Goal: Find specific page/section: Find specific page/section

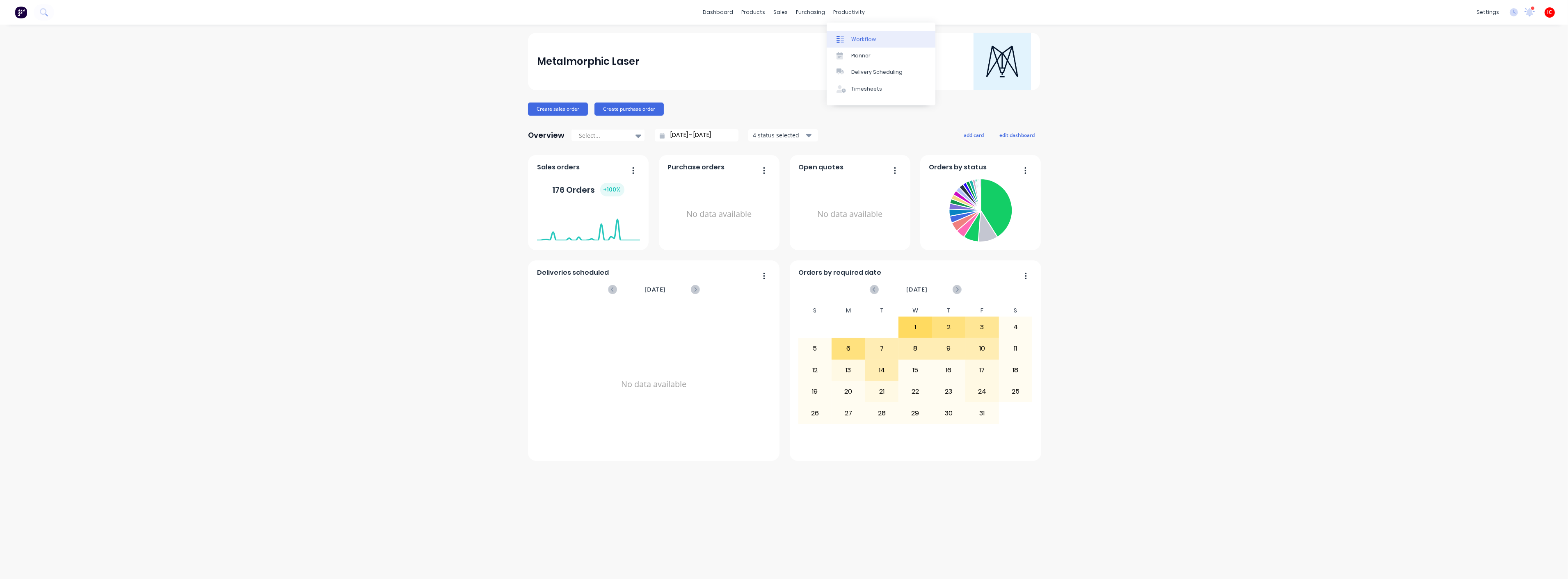
click at [858, 35] on div "Workflow" at bounding box center [864, 39] width 25 height 7
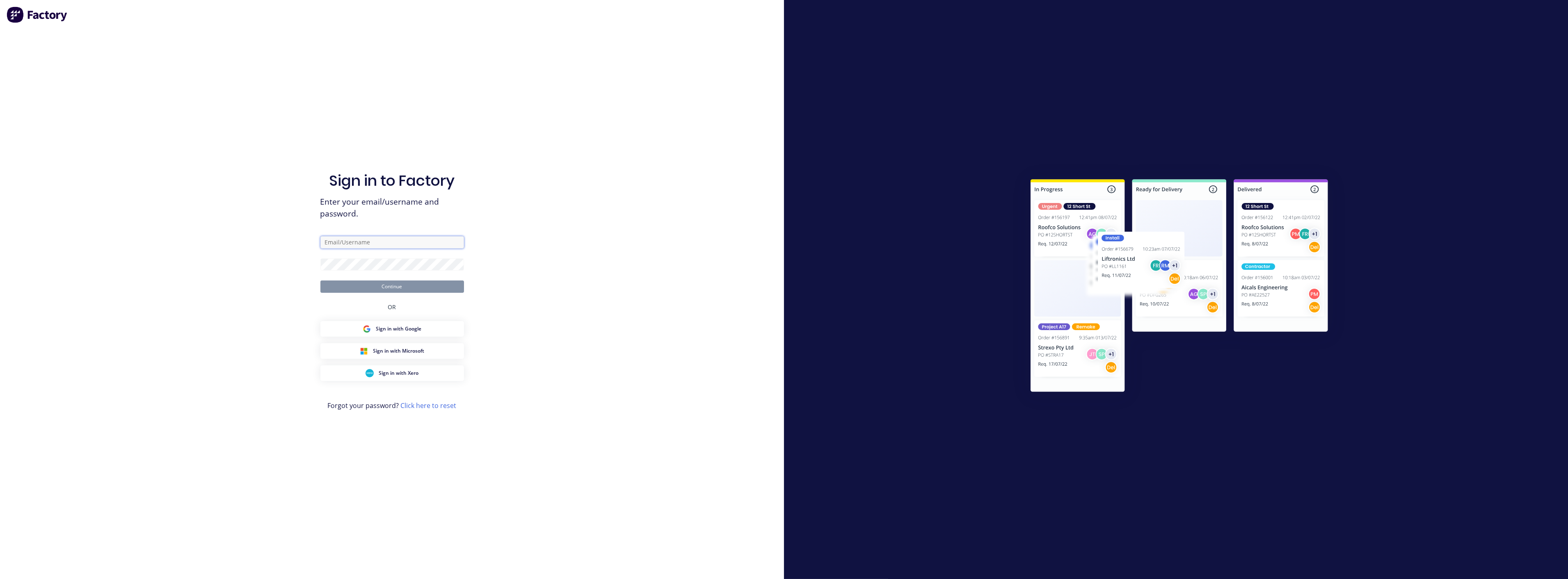
type input "[PERSON_NAME][EMAIL_ADDRESS][DOMAIN_NAME]"
click at [419, 284] on button "Continue" at bounding box center [392, 287] width 144 height 12
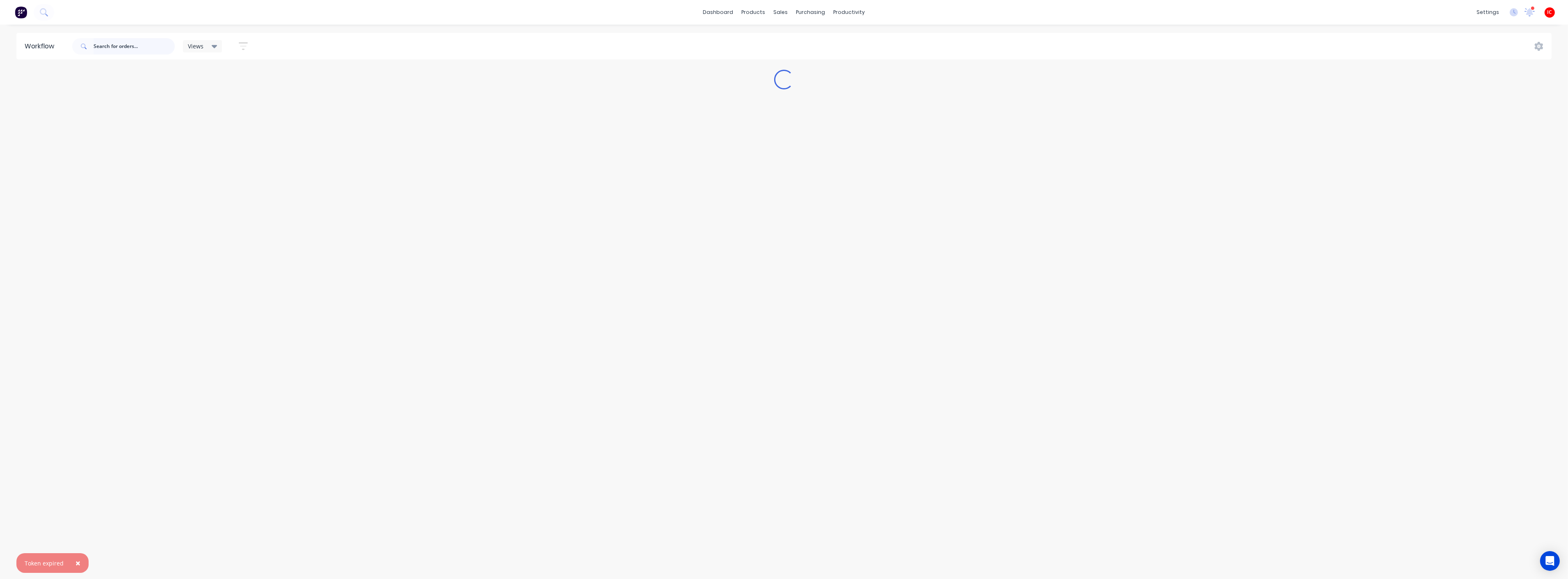
click at [140, 46] on input "text" at bounding box center [134, 46] width 81 height 17
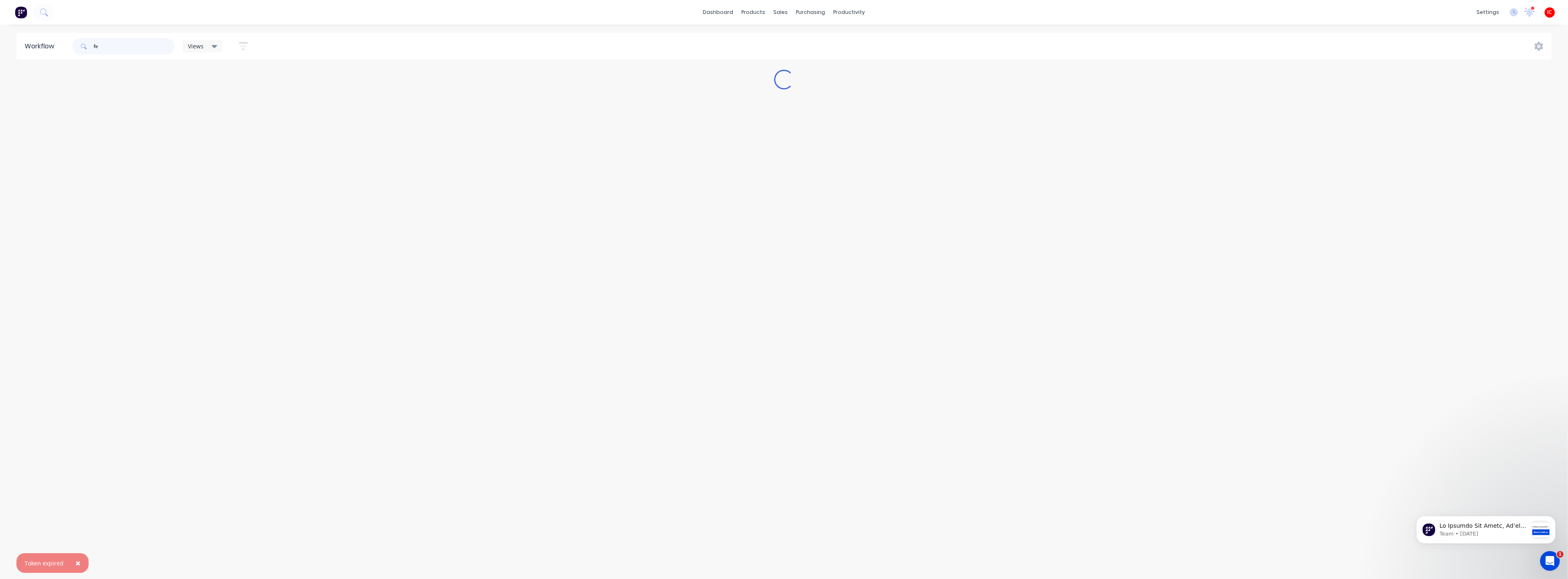
type input "f"
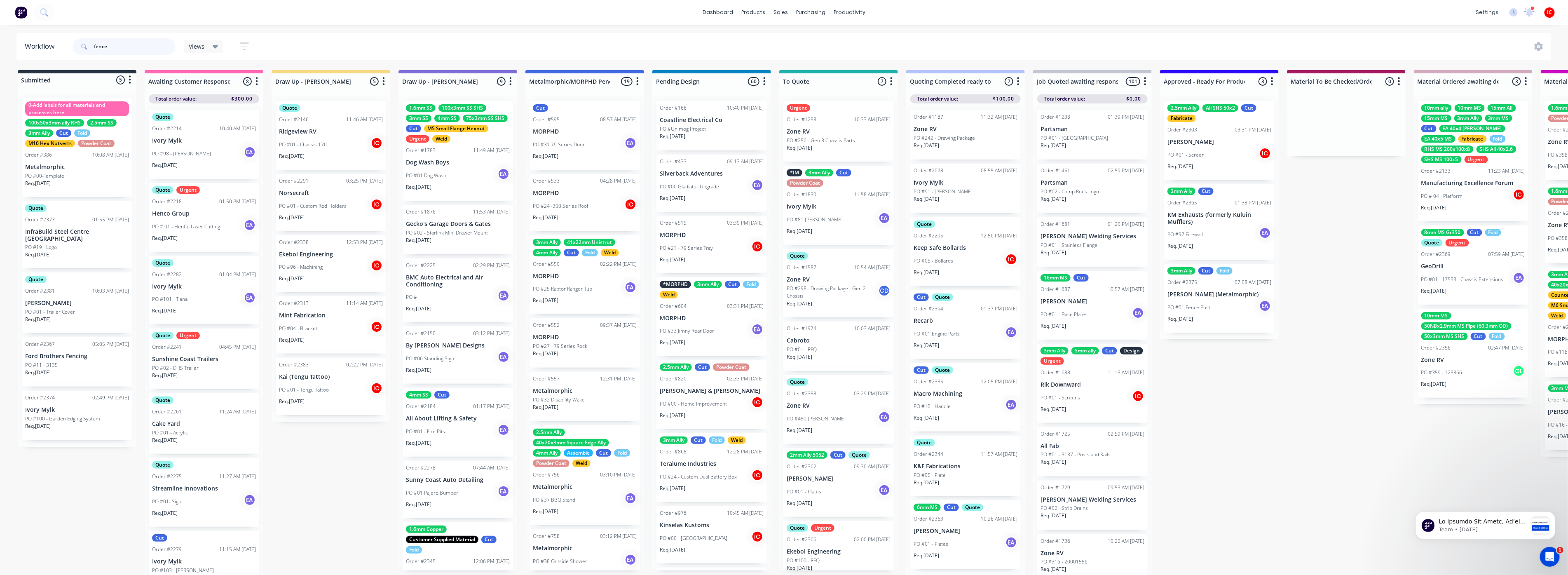
drag, startPoint x: 137, startPoint y: 48, endPoint x: 60, endPoint y: 50, distance: 77.0
click at [63, 51] on header "Workflow fence Views Save new view None (Default) edit [PERSON_NAME] edit [PERS…" at bounding box center [784, 46] width 1535 height 27
type input "fencing"
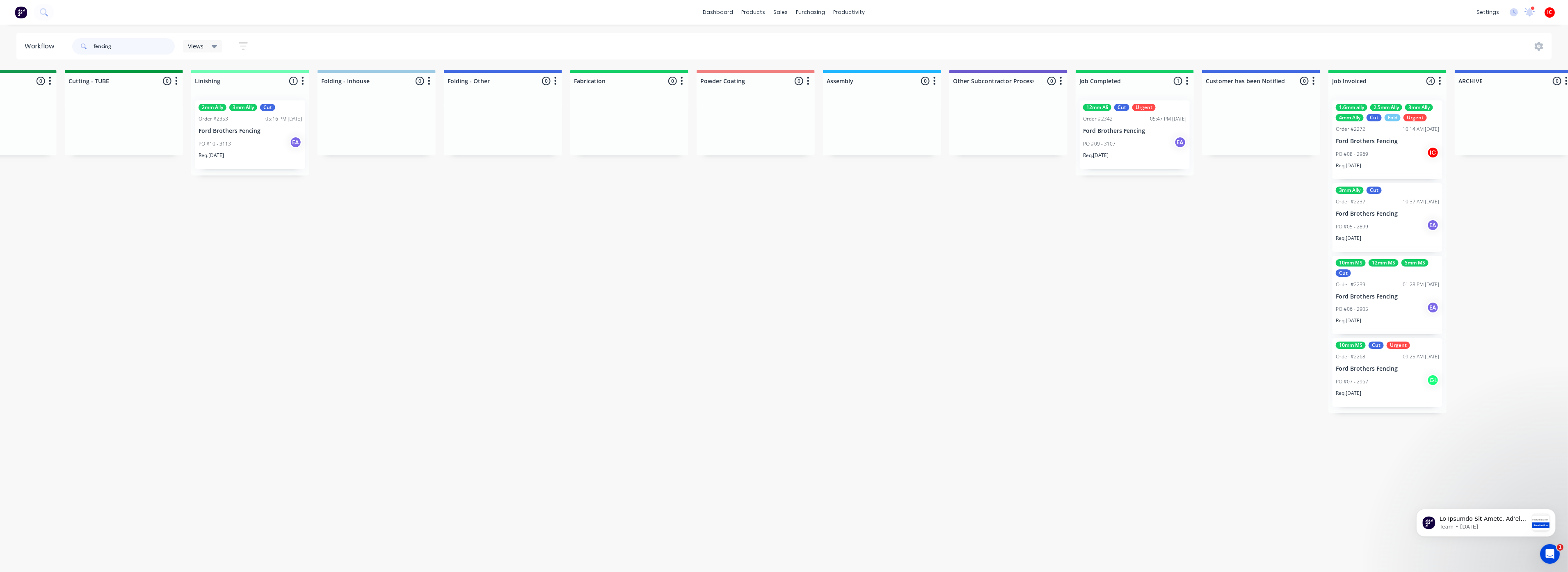
scroll to position [0, 1723]
click at [253, 155] on div "Req. [DATE]" at bounding box center [248, 159] width 103 height 14
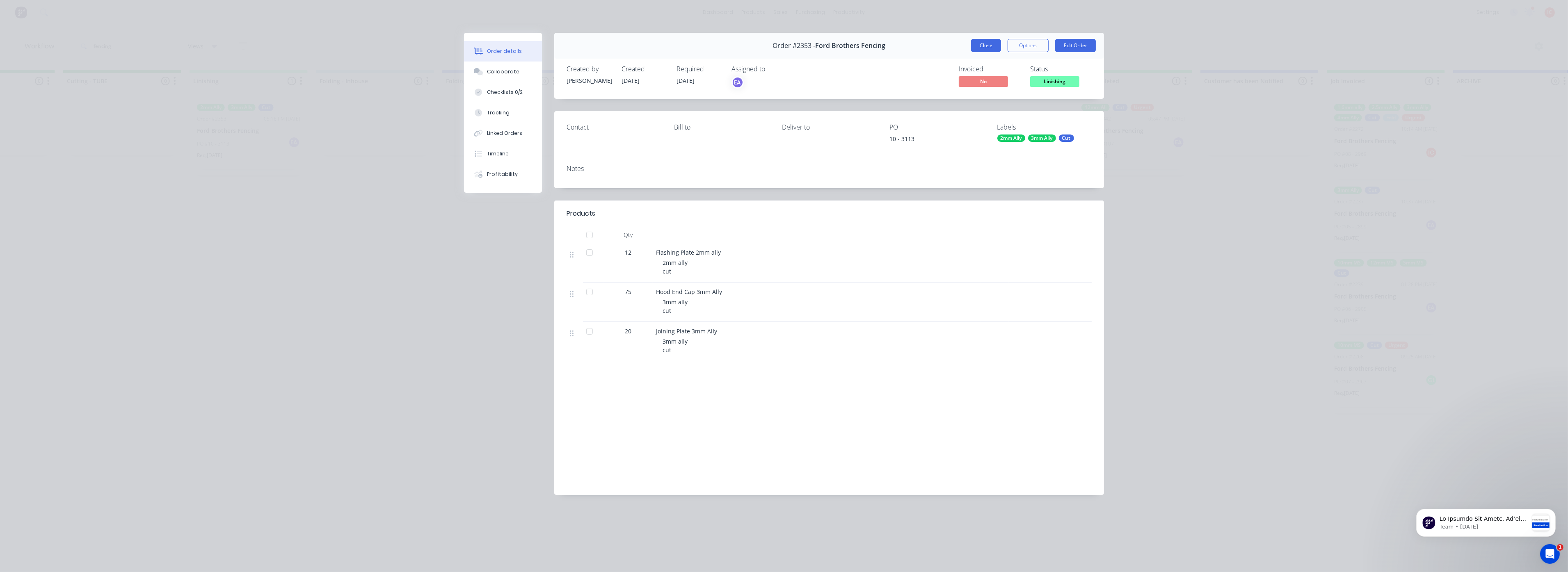
click at [985, 48] on button "Close" at bounding box center [986, 45] width 30 height 13
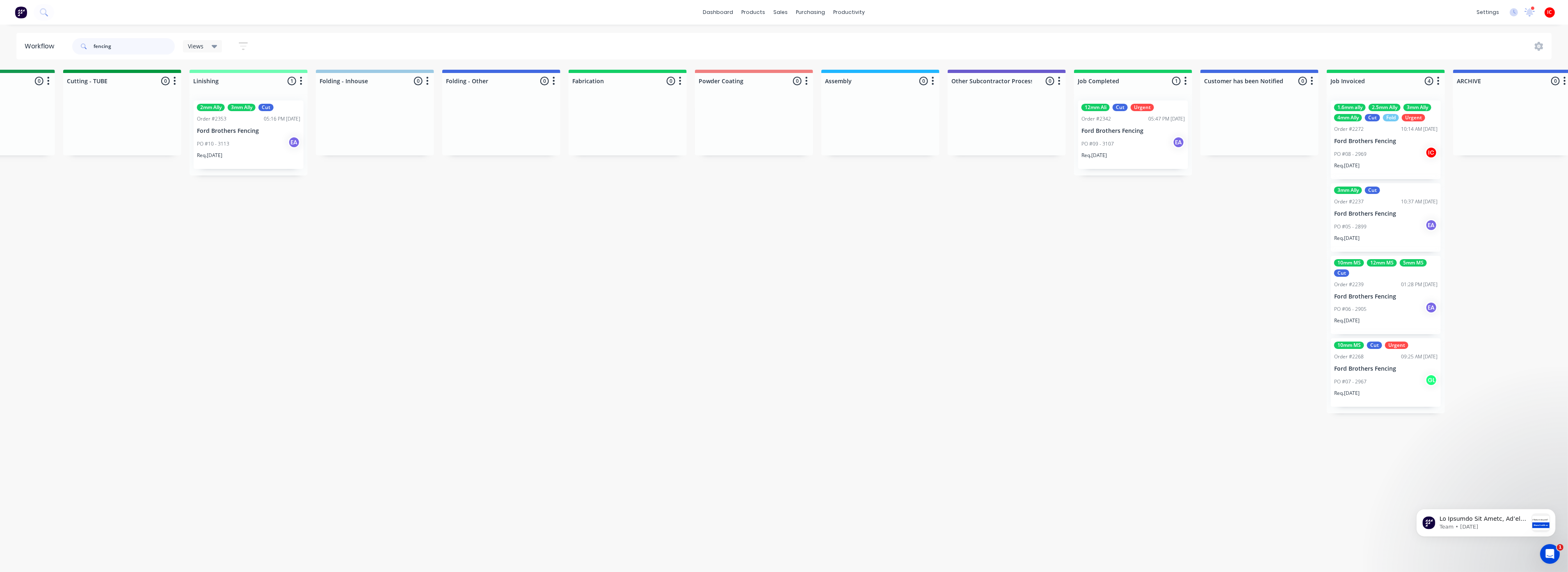
drag, startPoint x: 117, startPoint y: 46, endPoint x: 6, endPoint y: 40, distance: 111.2
click at [6, 40] on div "Workflow fencing Views Save new view None (Default) edit [PERSON_NAME] edit [PE…" at bounding box center [784, 46] width 1568 height 26
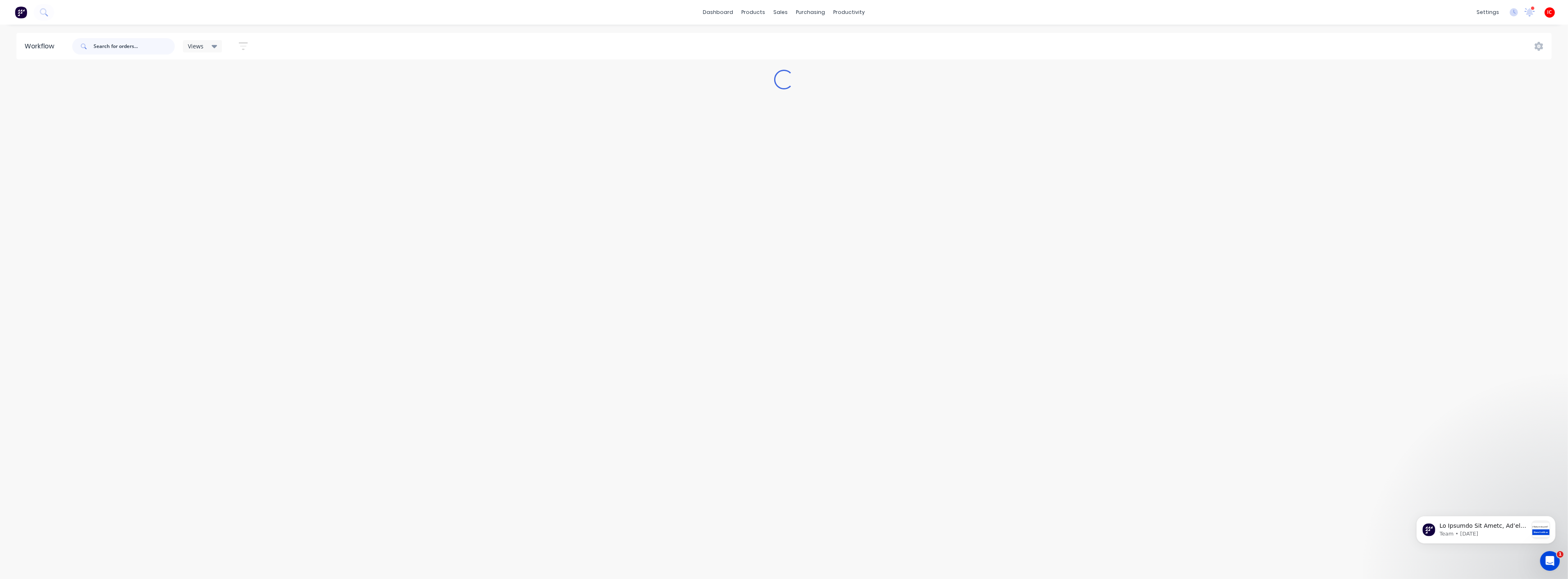
click at [137, 47] on input "text" at bounding box center [134, 46] width 81 height 17
type input "ford"
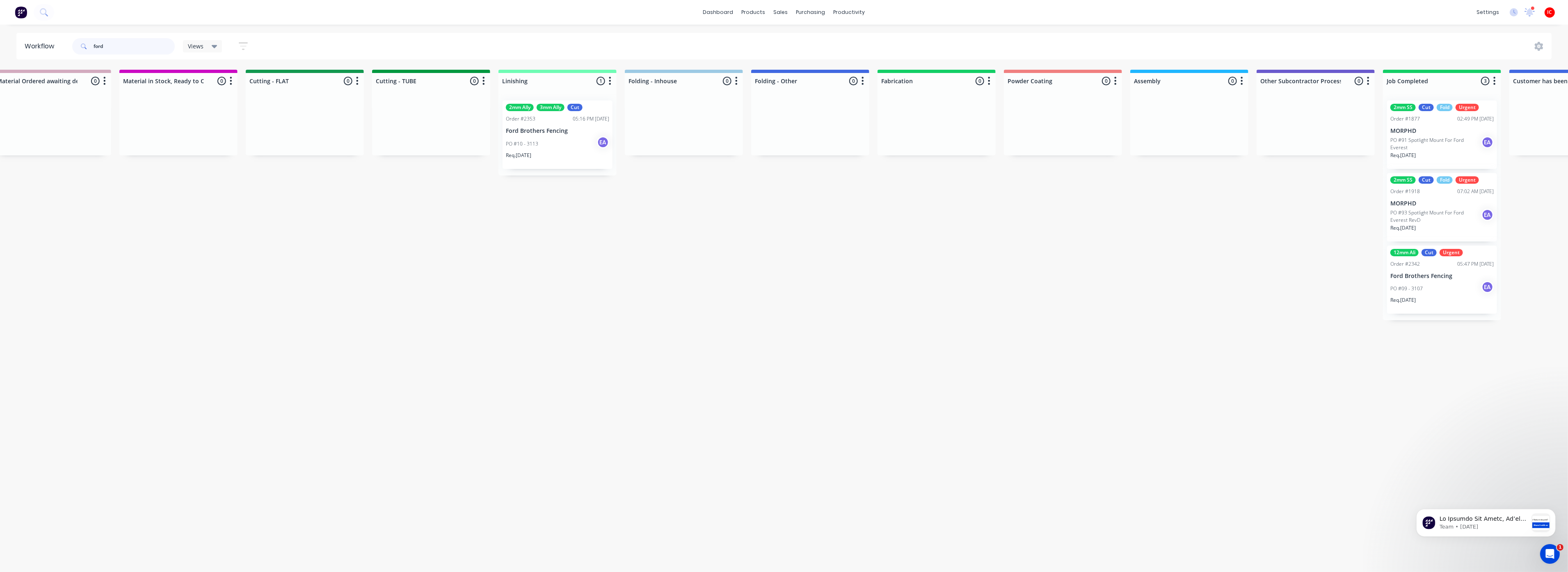
scroll to position [0, 1602]
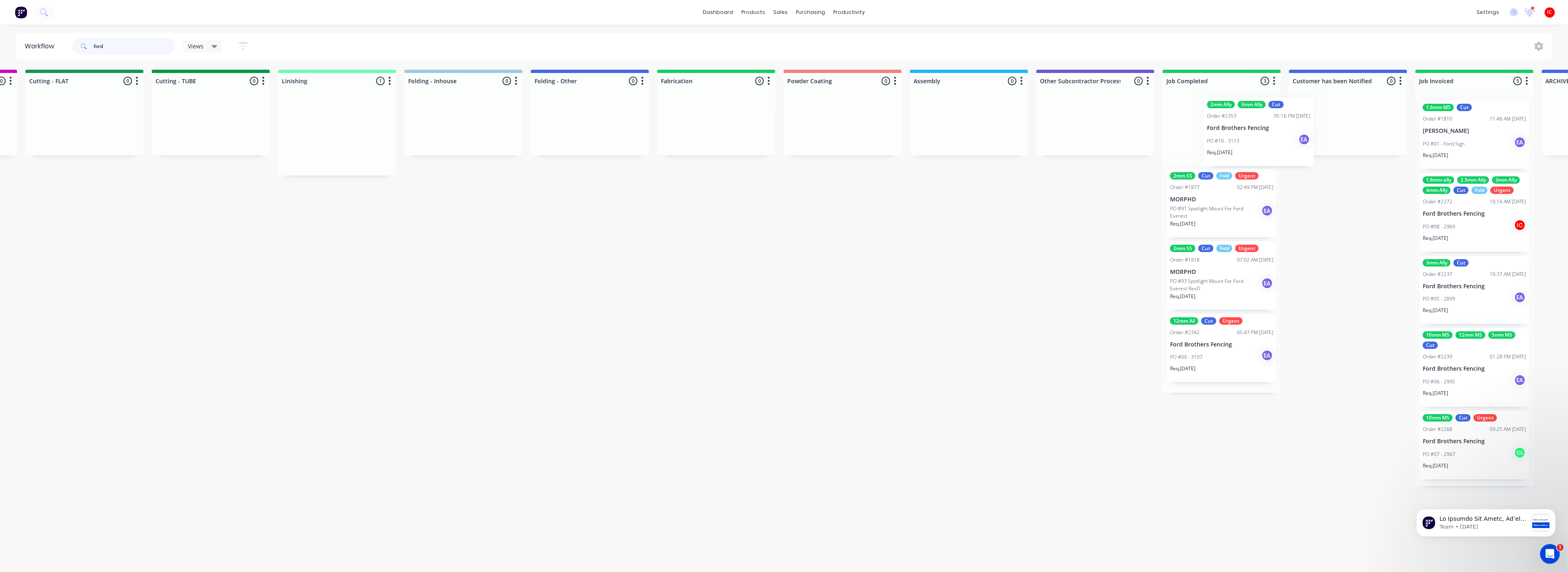
drag, startPoint x: 364, startPoint y: 138, endPoint x: 1219, endPoint y: 134, distance: 855.0
click at [1232, 134] on div "Submitted 1 Status colour #273444 hex #273444 Save Cancel Summaries Total order…" at bounding box center [54, 277] width 3390 height 416
drag, startPoint x: 126, startPoint y: 48, endPoint x: 37, endPoint y: 48, distance: 89.0
click at [37, 48] on header "Workflow ford Views Save new view None (Default) edit [PERSON_NAME] edit [PERSO…" at bounding box center [784, 46] width 1535 height 26
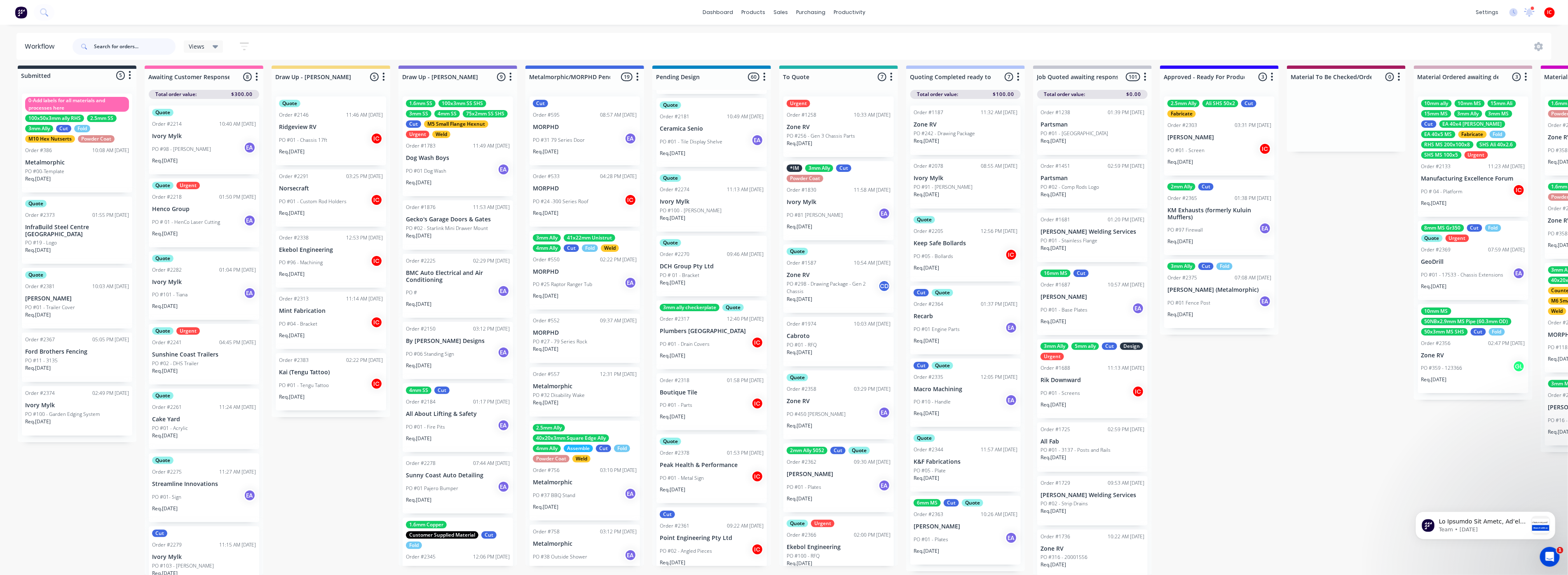
scroll to position [0, 0]
drag, startPoint x: 729, startPoint y: 531, endPoint x: 357, endPoint y: 376, distance: 403.0
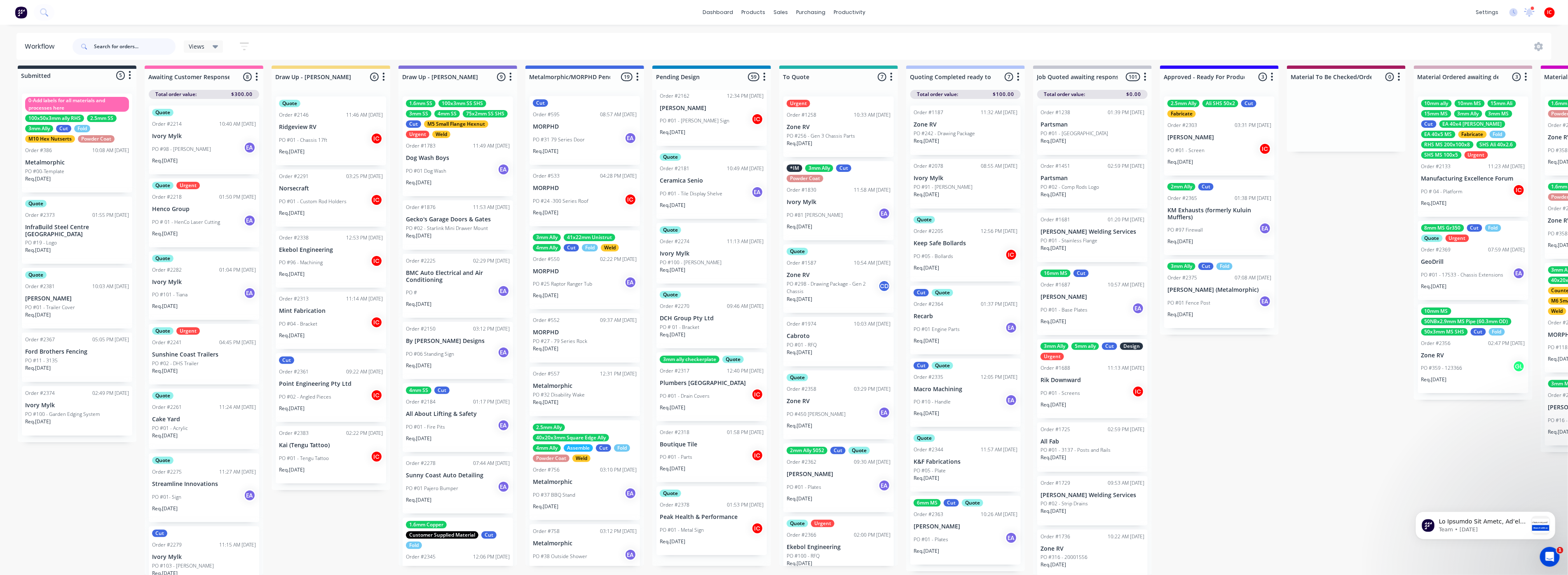
scroll to position [3408, 0]
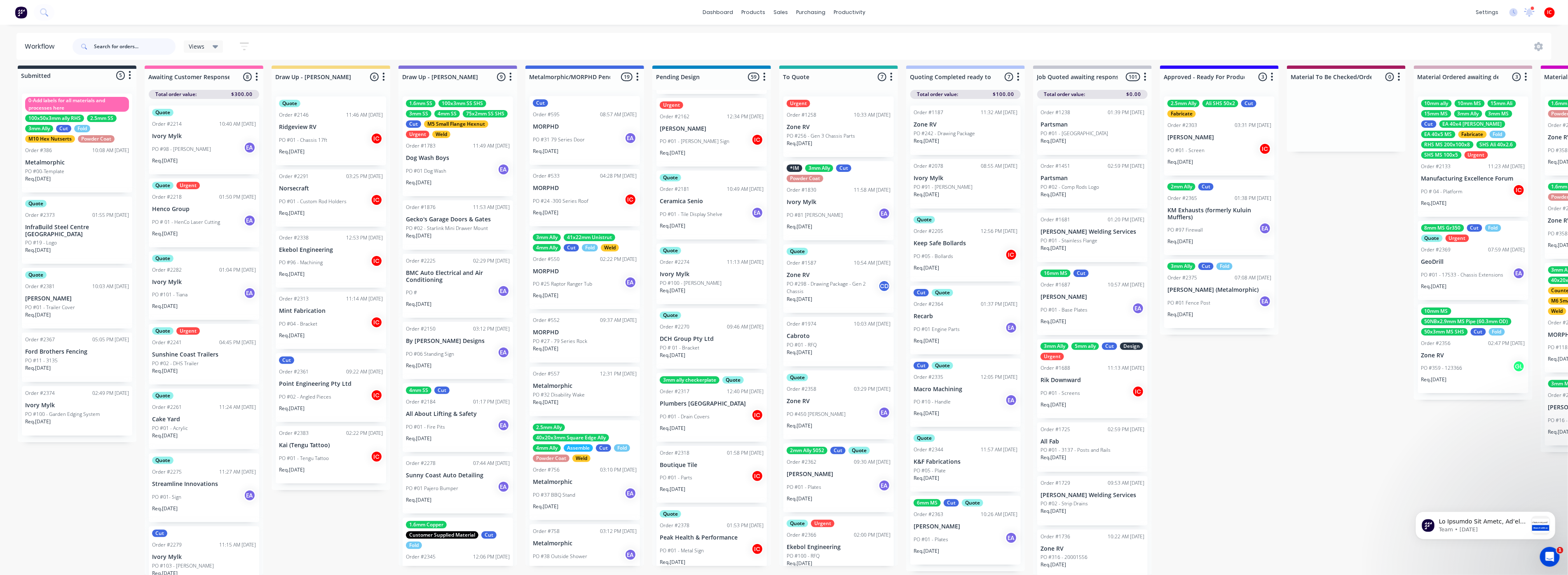
click at [138, 50] on input "text" at bounding box center [135, 46] width 82 height 17
type input "plumbers"
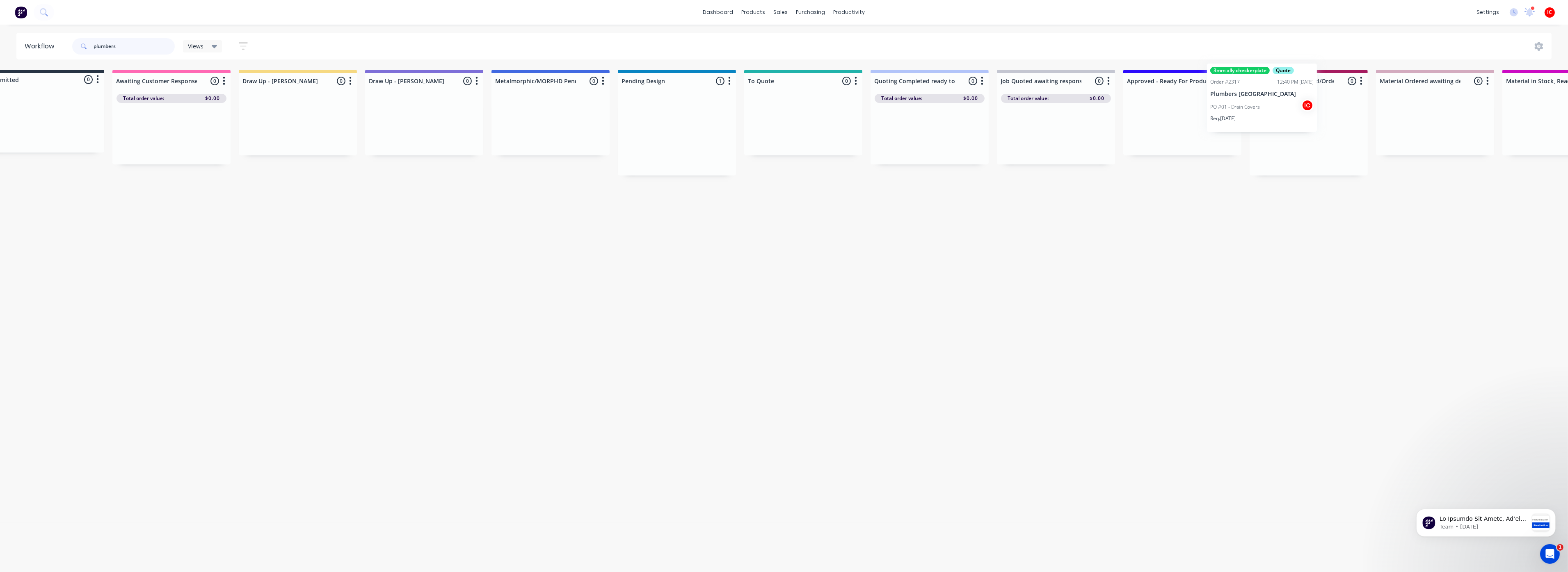
scroll to position [0, 34]
drag, startPoint x: 706, startPoint y: 150, endPoint x: 1184, endPoint y: 132, distance: 478.3
click at [1171, 142] on p "PO #01 - Drain Covers" at bounding box center [1154, 144] width 49 height 7
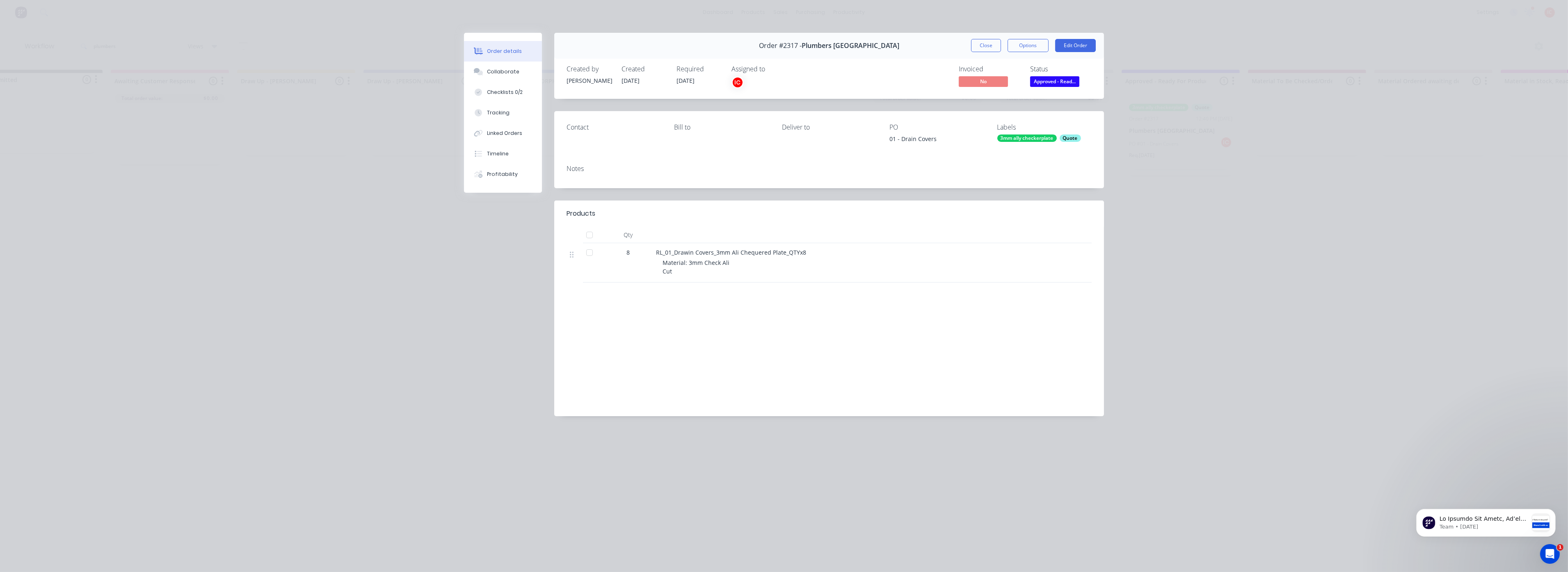
click at [1022, 139] on div "3mm ally checkerplate" at bounding box center [1026, 138] width 59 height 7
click at [1036, 159] on input "text" at bounding box center [1064, 161] width 86 height 17
type input "cut"
click at [1011, 212] on div at bounding box center [1011, 209] width 17 height 17
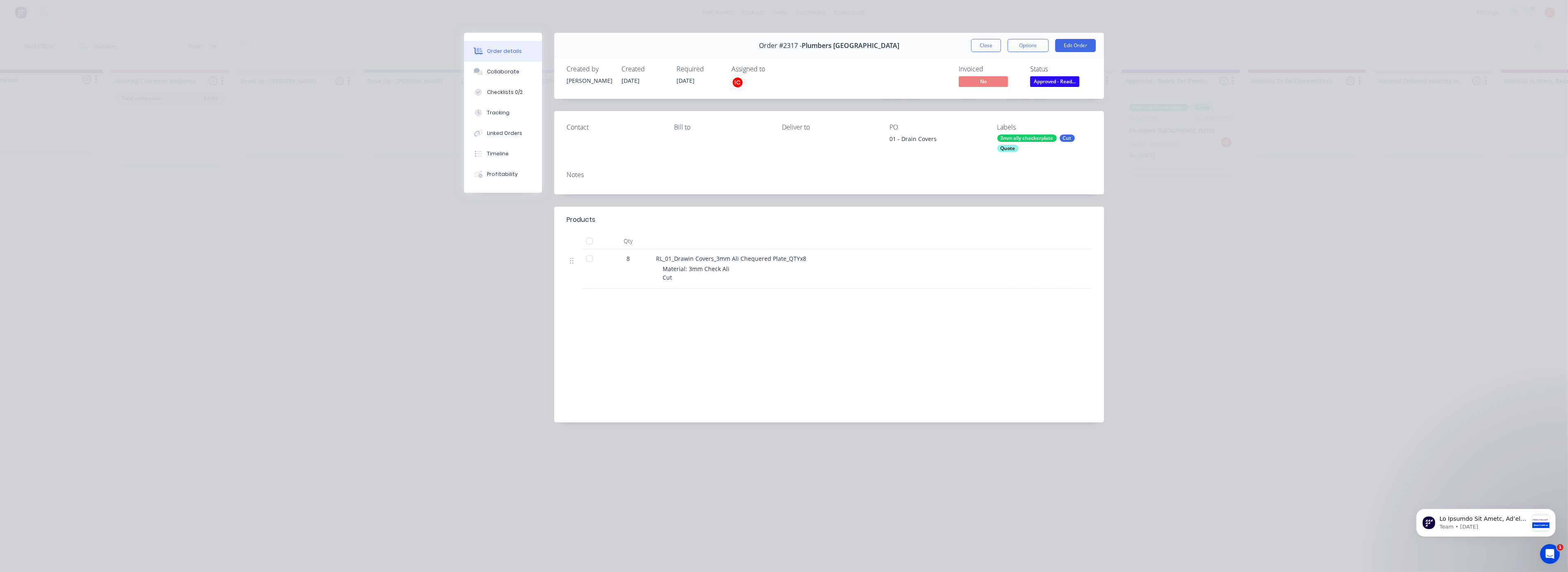
click at [1020, 322] on div "Labour $0.00 Sub total $0.00 Margin $0.00 ( 0.00 %) Tax $0.00 Total $0.00" at bounding box center [1019, 363] width 144 height 95
click at [991, 47] on button "Close" at bounding box center [986, 45] width 30 height 13
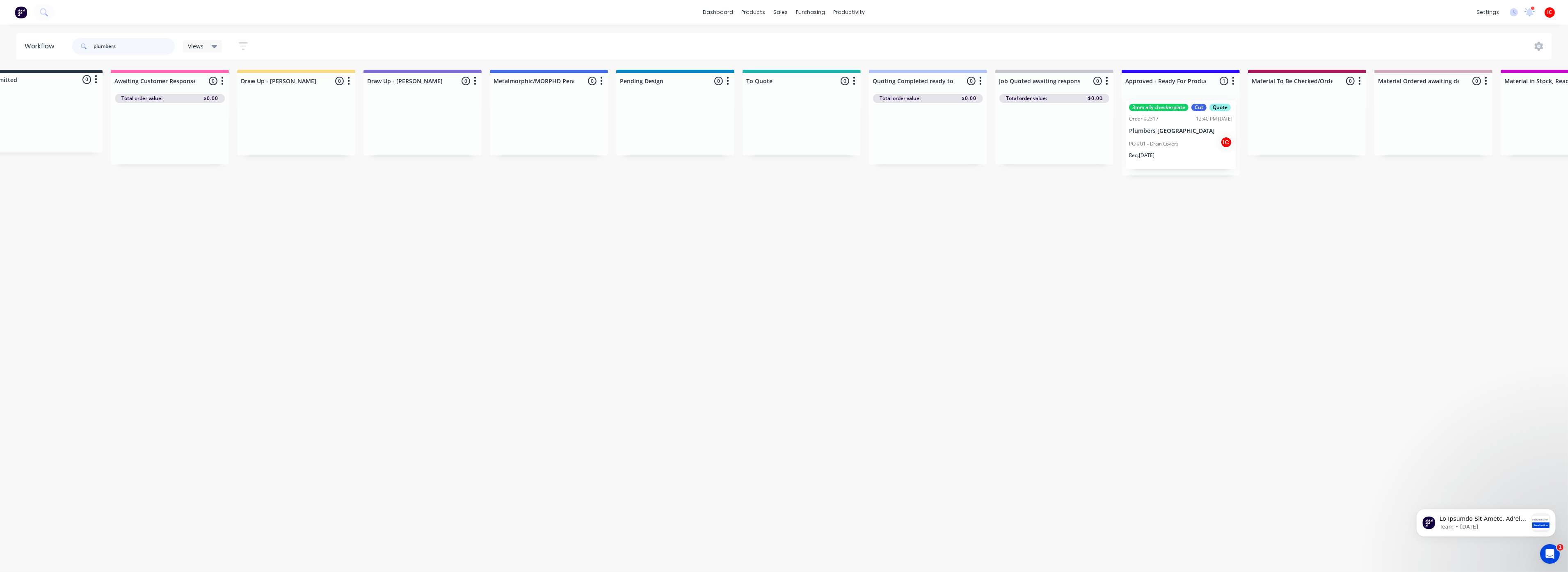
drag, startPoint x: 140, startPoint y: 44, endPoint x: 27, endPoint y: 46, distance: 113.0
click at [27, 46] on header "Workflow plumbers Views Save new view None (Default) edit [PERSON_NAME] edit [P…" at bounding box center [784, 46] width 1535 height 26
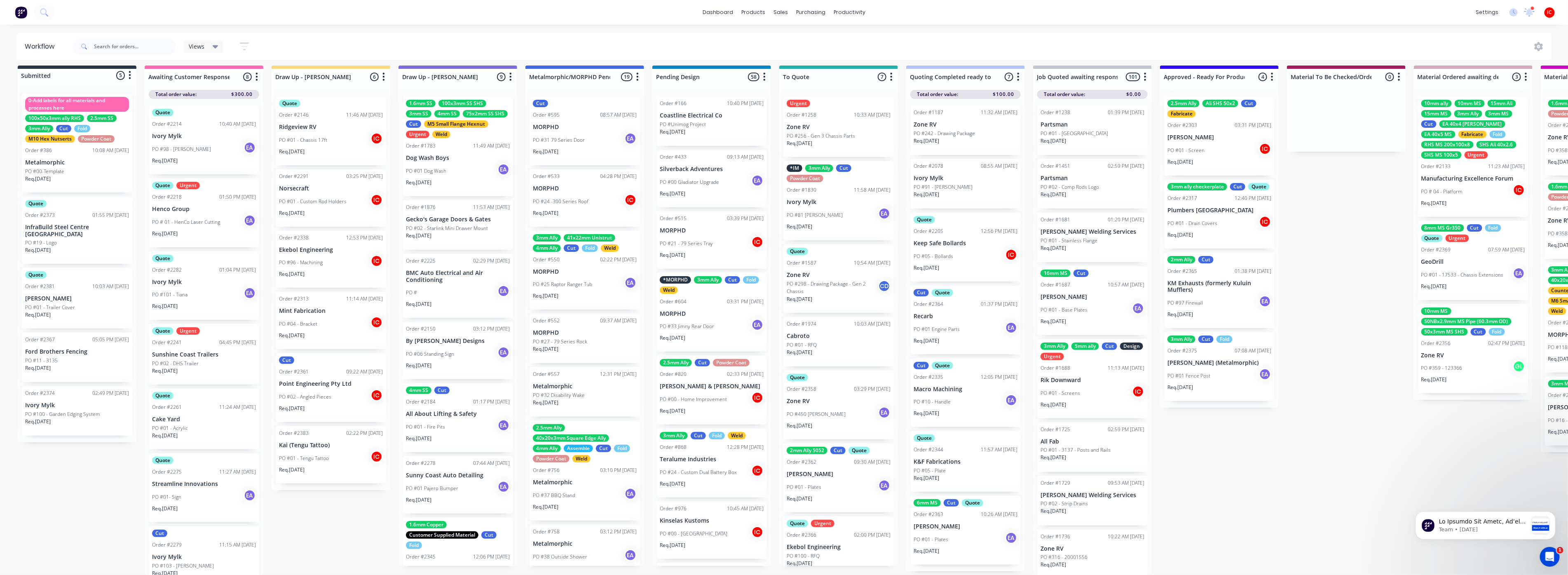
scroll to position [12, 0]
